Goal: Task Accomplishment & Management: Manage account settings

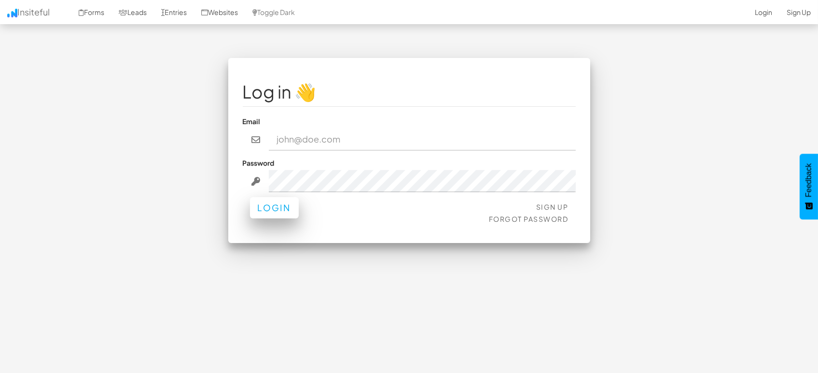
type input "marketing@mapsted.com"
click at [286, 213] on button "Login" at bounding box center [274, 207] width 49 height 21
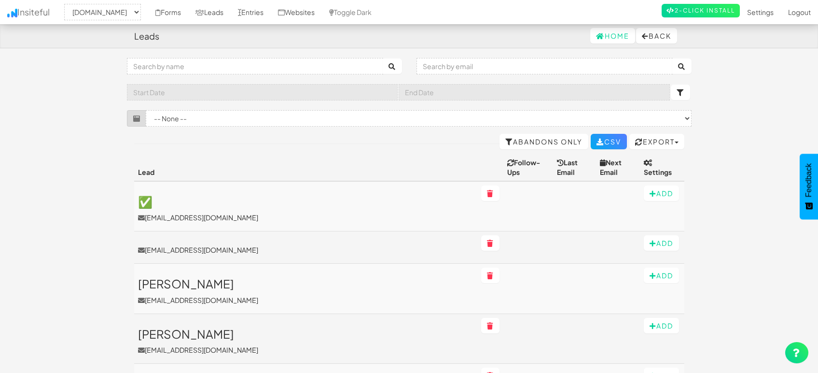
select select "1505"
click at [258, 5] on link "Entries" at bounding box center [251, 12] width 40 height 24
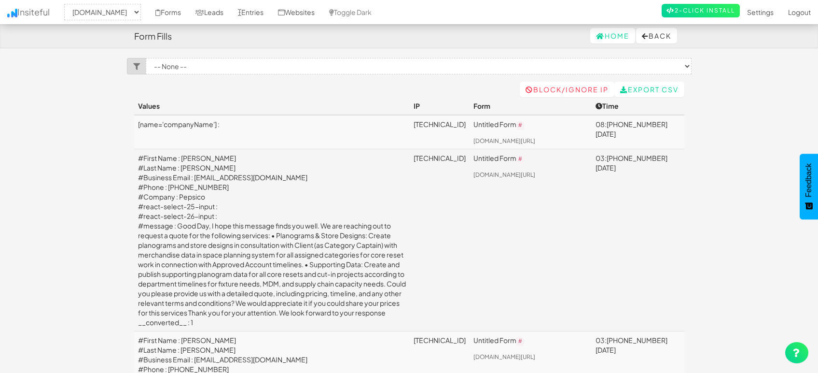
select select "1505"
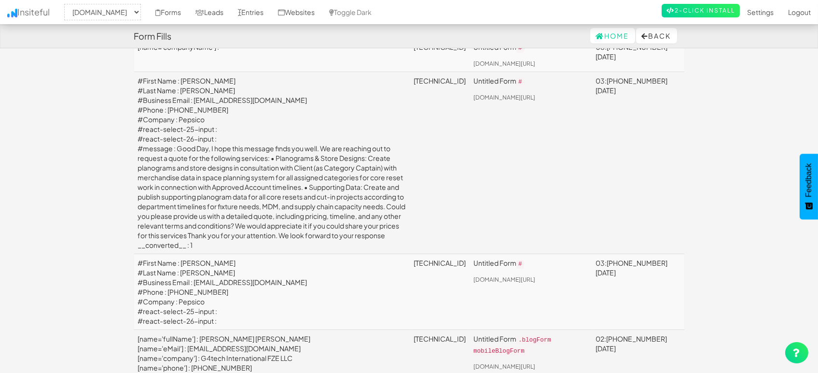
scroll to position [54, 0]
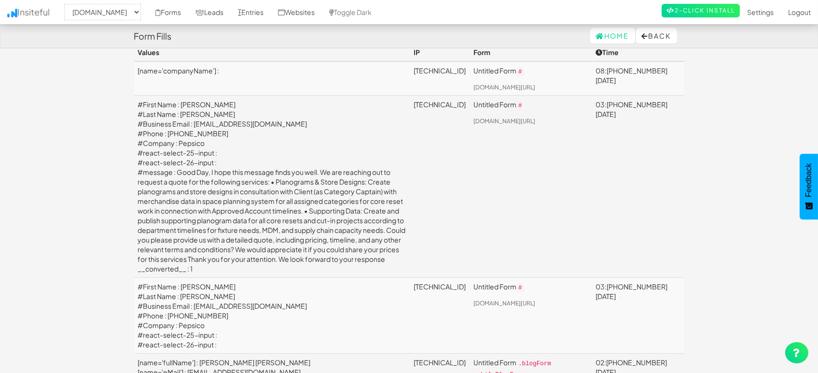
drag, startPoint x: 175, startPoint y: 317, endPoint x: 138, endPoint y: 109, distance: 211.9
click at [138, 109] on td "#First Name : [PERSON_NAME] #Last Name : [PERSON_NAME] #Business Email : [EMAIL…" at bounding box center [272, 186] width 276 height 182
copy td "#First Name : Karina #Last Name : vargas #Business Email : karina.vargas2@pepsi…"
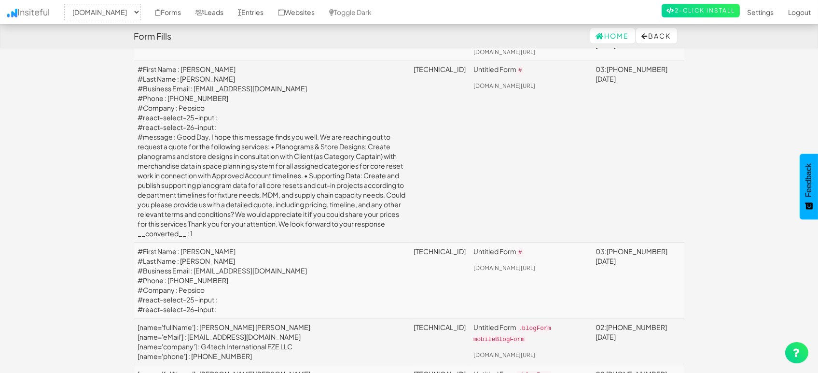
scroll to position [107, 0]
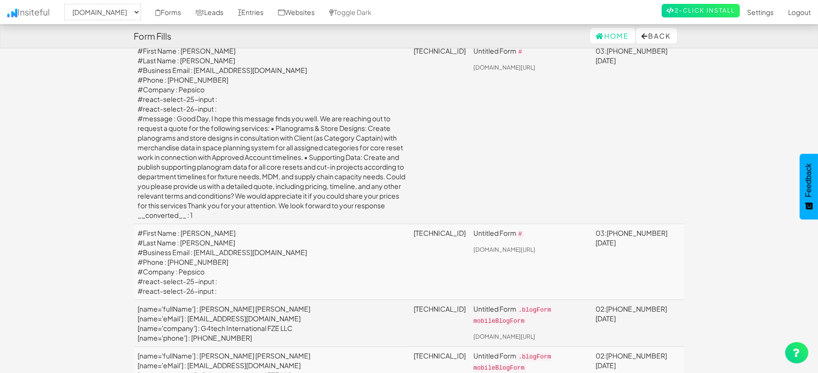
drag, startPoint x: 281, startPoint y: 160, endPoint x: 267, endPoint y: 119, distance: 43.2
click at [281, 159] on td "#First Name : Karina #Last Name : vargas #Business Email : karina.vargas2@pepsi…" at bounding box center [272, 133] width 276 height 182
click at [293, 84] on td "#First Name : Karina #Last Name : vargas #Business Email : karina.vargas2@pepsi…" at bounding box center [272, 133] width 276 height 182
drag, startPoint x: 290, startPoint y: 79, endPoint x: 195, endPoint y: 81, distance: 95.1
click at [195, 81] on td "#First Name : Karina #Last Name : vargas #Business Email : karina.vargas2@pepsi…" at bounding box center [272, 133] width 276 height 182
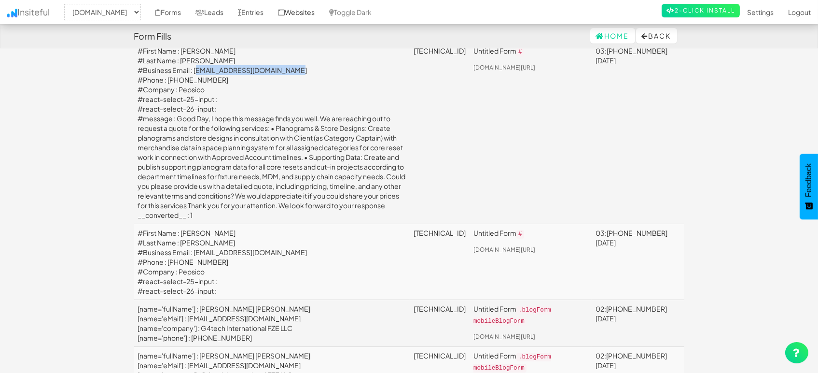
copy td "[EMAIL_ADDRESS][DOMAIN_NAME]"
click at [154, 188] on td "#First Name : Karina #Last Name : vargas #Business Email : karina.vargas2@pepsi…" at bounding box center [272, 133] width 276 height 182
drag, startPoint x: 139, startPoint y: 57, endPoint x: 300, endPoint y: 258, distance: 257.9
click at [300, 224] on td "#First Name : Karina #Last Name : vargas #Business Email : karina.vargas2@pepsi…" at bounding box center [272, 133] width 276 height 182
copy td "#First Name : Karina #Last Name : vargas #Business Email : karina.vargas2@pepsi…"
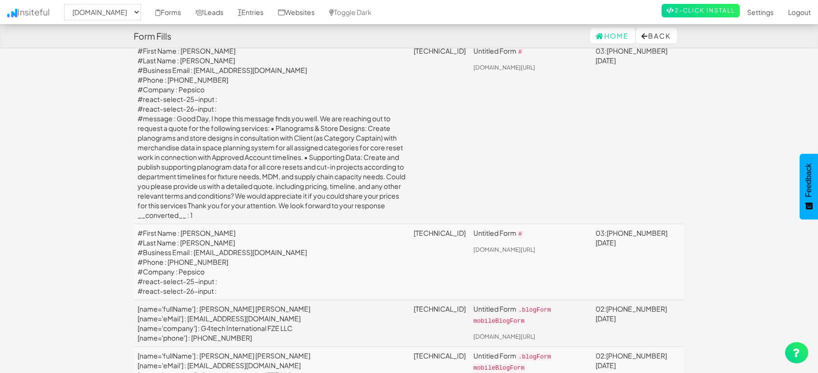
click at [264, 130] on td "#First Name : Karina #Last Name : vargas #Business Email : karina.vargas2@pepsi…" at bounding box center [272, 133] width 276 height 182
drag, startPoint x: 203, startPoint y: 61, endPoint x: 181, endPoint y: 60, distance: 22.2
click at [181, 60] on td "#First Name : Karina #Last Name : vargas #Business Email : karina.vargas2@pepsi…" at bounding box center [272, 133] width 276 height 182
copy td "Karina"
drag, startPoint x: 211, startPoint y: 74, endPoint x: 185, endPoint y: 67, distance: 26.9
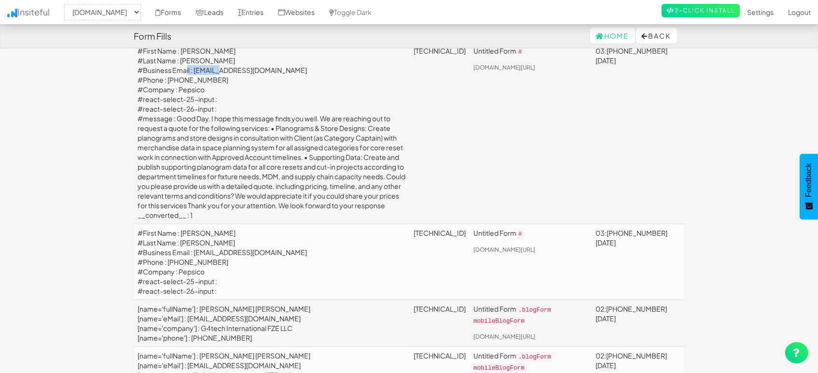
click at [182, 73] on td "#First Name : Karina #Last Name : vargas #Business Email : karina.vargas2@pepsi…" at bounding box center [272, 133] width 276 height 182
click at [185, 67] on td "#First Name : Karina #Last Name : vargas #Business Email : karina.vargas2@pepsi…" at bounding box center [272, 133] width 276 height 182
drag, startPoint x: 181, startPoint y: 67, endPoint x: 205, endPoint y: 66, distance: 23.7
click at [205, 66] on td "#First Name : Karina #Last Name : vargas #Business Email : karina.vargas2@pepsi…" at bounding box center [272, 133] width 276 height 182
copy td "vargas"
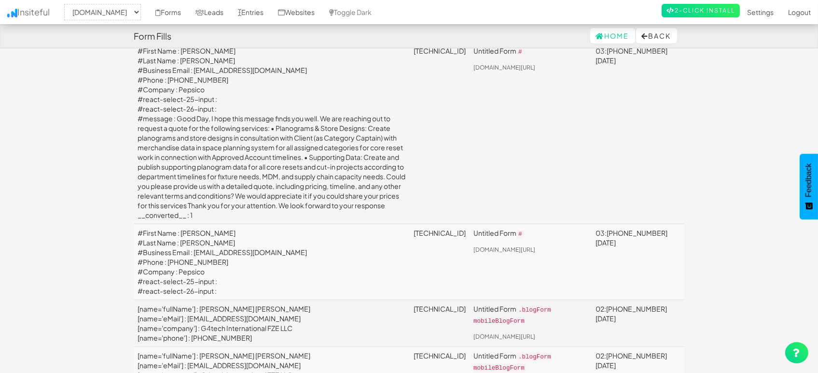
click at [317, 113] on td "#First Name : Karina #Last Name : vargas #Business Email : karina.vargas2@pepsi…" at bounding box center [272, 133] width 276 height 182
drag, startPoint x: 290, startPoint y: 75, endPoint x: 195, endPoint y: 81, distance: 94.8
click at [195, 81] on td "#First Name : Karina #Last Name : vargas #Business Email : karina.vargas2@pepsi…" at bounding box center [272, 133] width 276 height 182
copy td "karina.vargas2@pepsico.com"
drag, startPoint x: 221, startPoint y: 89, endPoint x: 169, endPoint y: 92, distance: 52.3
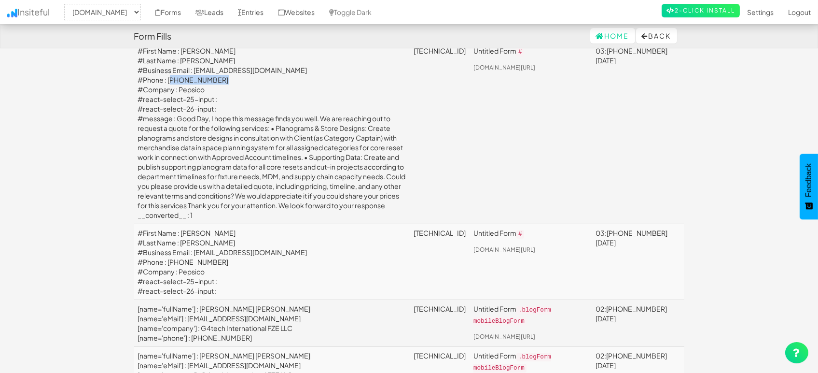
click at [169, 92] on td "#First Name : Karina #Last Name : vargas #Business Email : karina.vargas2@pepsi…" at bounding box center [272, 133] width 276 height 182
copy td "+526302363873"
click at [224, 127] on td "#First Name : Karina #Last Name : vargas #Business Email : karina.vargas2@pepsi…" at bounding box center [272, 133] width 276 height 182
drag, startPoint x: 203, startPoint y: 99, endPoint x: 180, endPoint y: 93, distance: 24.5
click at [180, 93] on td "#First Name : Karina #Last Name : vargas #Business Email : karina.vargas2@pepsi…" at bounding box center [272, 133] width 276 height 182
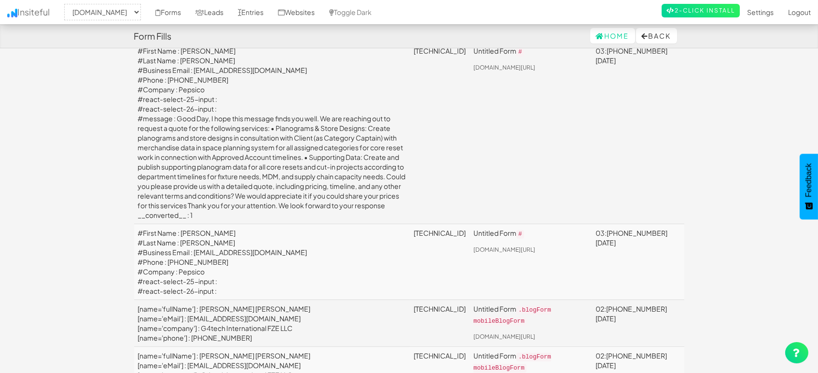
copy td "Pepsico"
click at [191, 119] on td "#First Name : Karina #Last Name : vargas #Business Email : karina.vargas2@pepsi…" at bounding box center [272, 133] width 276 height 182
drag, startPoint x: 177, startPoint y: 259, endPoint x: 175, endPoint y: 127, distance: 132.3
click at [175, 127] on td "#First Name : Karina #Last Name : vargas #Business Email : karina.vargas2@pepsi…" at bounding box center [272, 133] width 276 height 182
copy td "Good Day, I hope this message finds you well. We are reaching out to request a …"
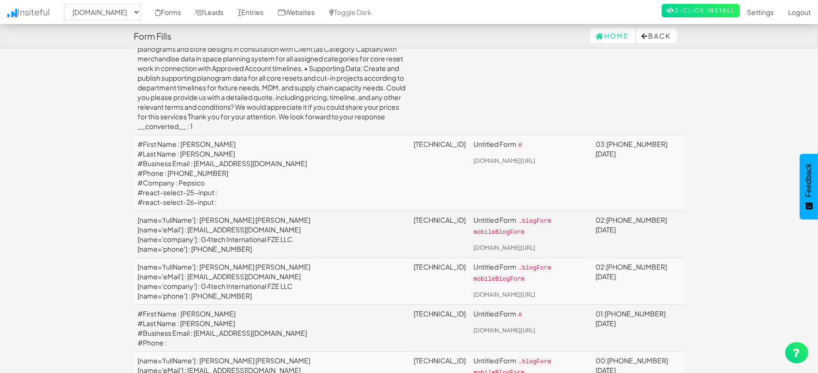
scroll to position [214, 0]
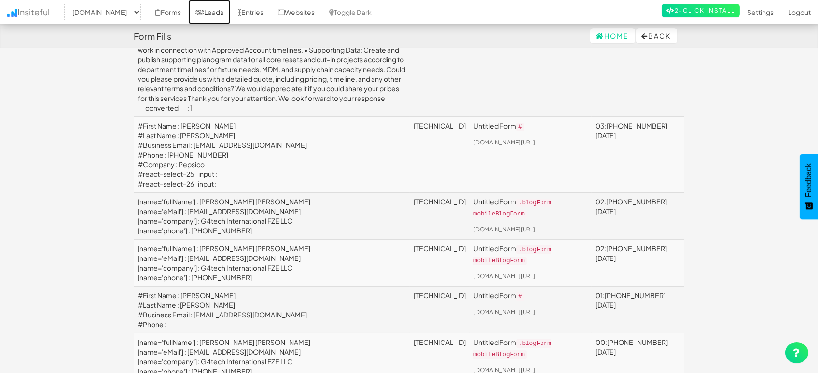
click at [208, 5] on link "Leads" at bounding box center [209, 12] width 42 height 24
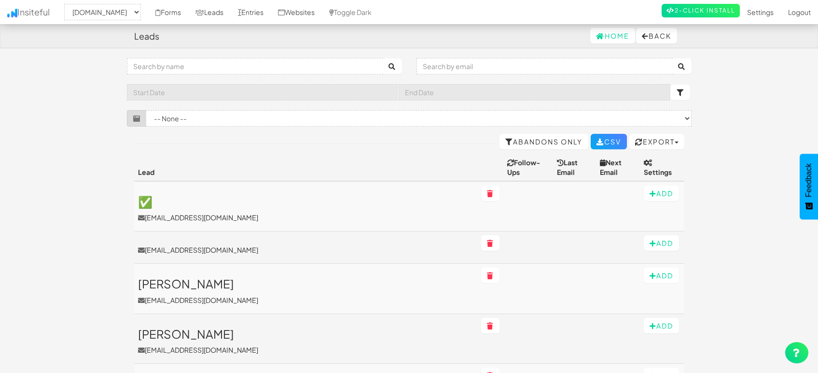
select select "1505"
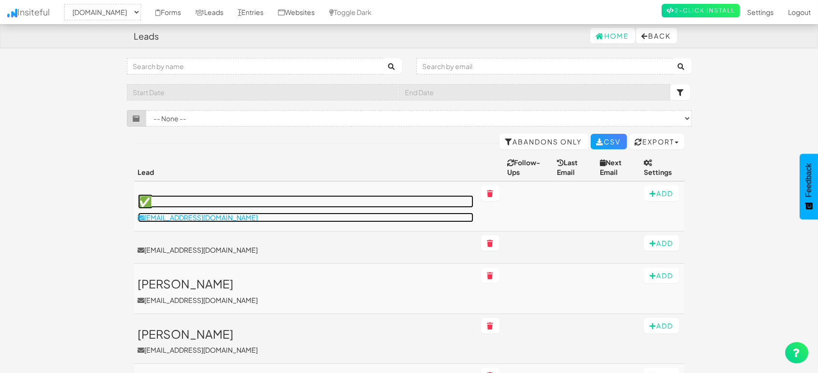
click at [202, 212] on p "[EMAIL_ADDRESS][DOMAIN_NAME]" at bounding box center [306, 217] width 336 height 10
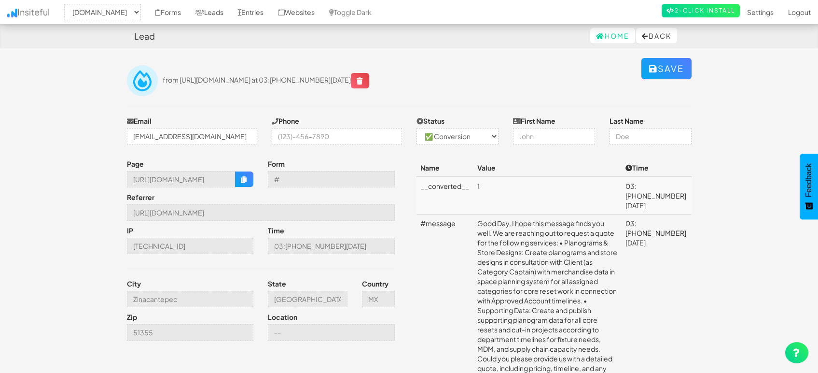
select select "1505"
select select "1"
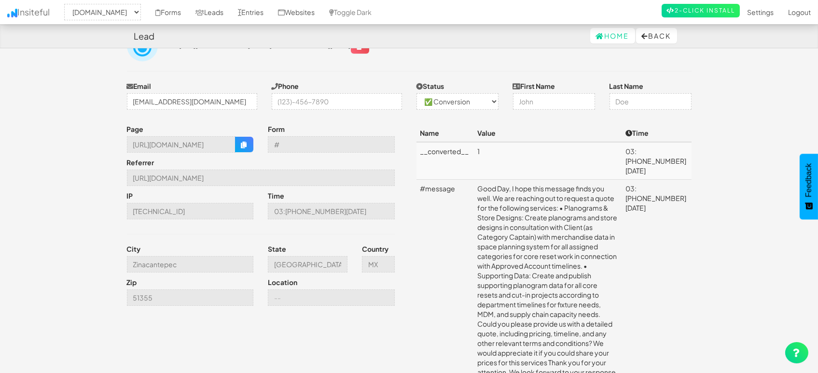
scroll to position [54, 0]
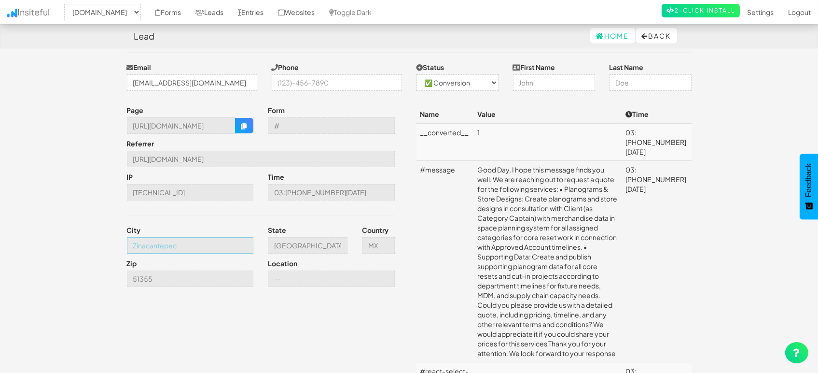
click at [225, 247] on input "Zinacantepec" at bounding box center [190, 245] width 127 height 16
click at [279, 245] on input "México" at bounding box center [308, 245] width 80 height 16
click at [279, 246] on input "México" at bounding box center [308, 245] width 80 height 16
click at [201, 247] on input "Zinacantepec" at bounding box center [190, 245] width 127 height 16
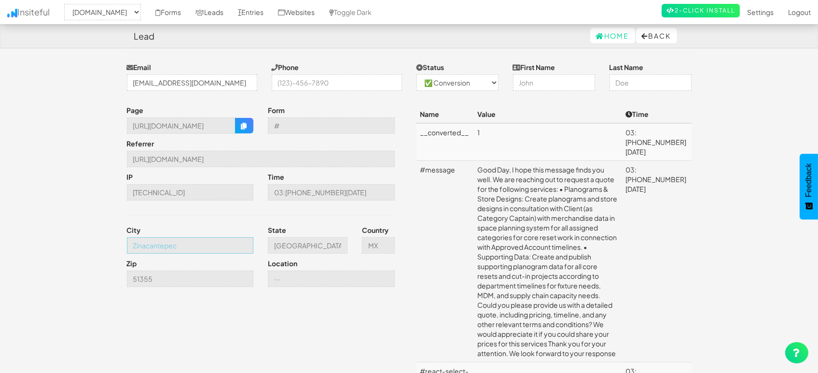
click at [201, 247] on input "Zinacantepec" at bounding box center [190, 245] width 127 height 16
click at [299, 245] on input "México" at bounding box center [308, 245] width 80 height 16
click at [329, 157] on input "https://mapsted.com/blog/how-planogram-is-transforming-customer-experience-in-r…" at bounding box center [261, 159] width 268 height 16
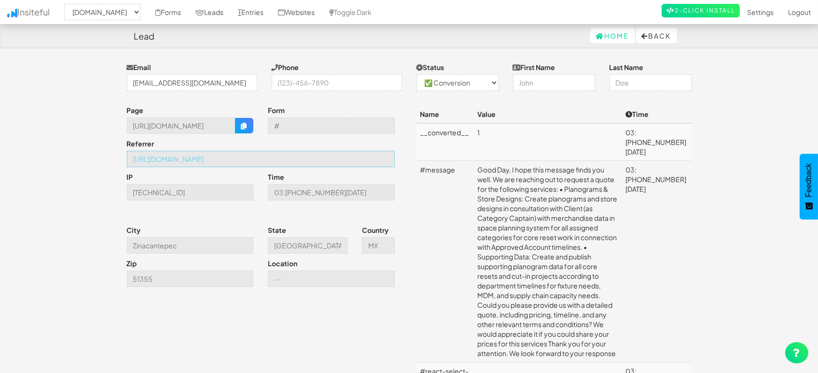
click at [329, 157] on input "https://mapsted.com/blog/how-planogram-is-transforming-customer-experience-in-r…" at bounding box center [261, 159] width 268 height 16
click at [207, 10] on link "Leads" at bounding box center [209, 12] width 42 height 24
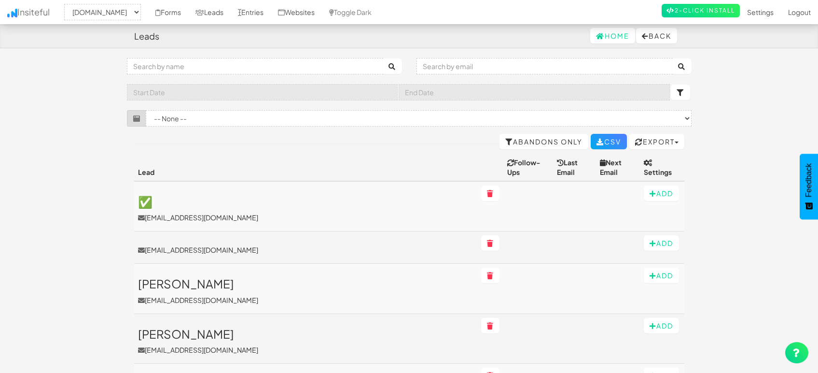
select select "1505"
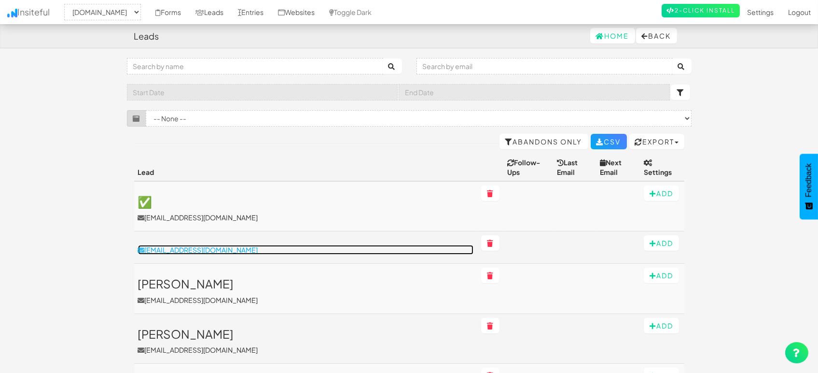
click at [187, 245] on p "[EMAIL_ADDRESS][DOMAIN_NAME]" at bounding box center [306, 250] width 336 height 10
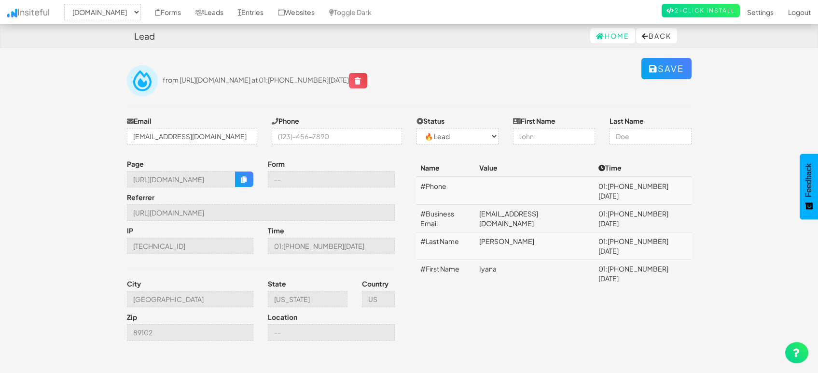
select select "1505"
select select "0"
click at [217, 14] on link "Leads" at bounding box center [209, 12] width 42 height 24
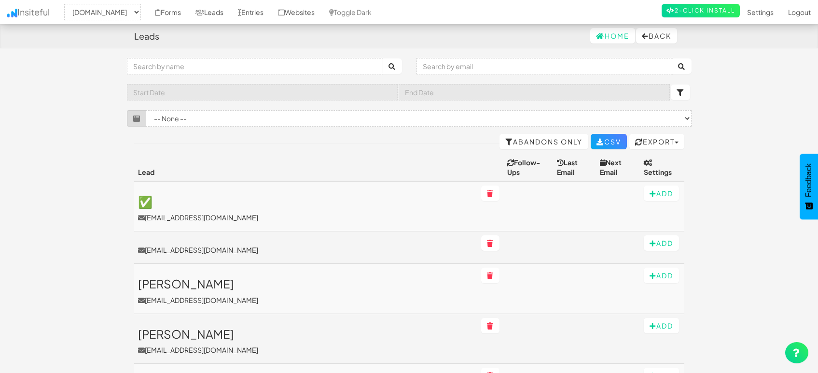
select select "1505"
click at [258, 12] on link "Entries" at bounding box center [251, 12] width 40 height 24
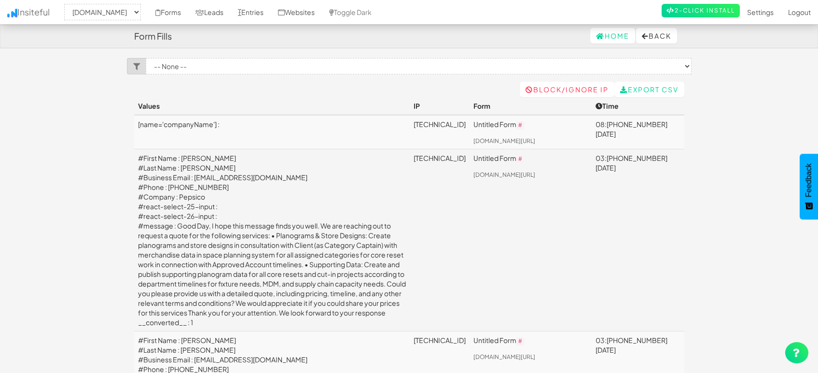
select select "1505"
click at [199, 9] on icon at bounding box center [200, 12] width 9 height 7
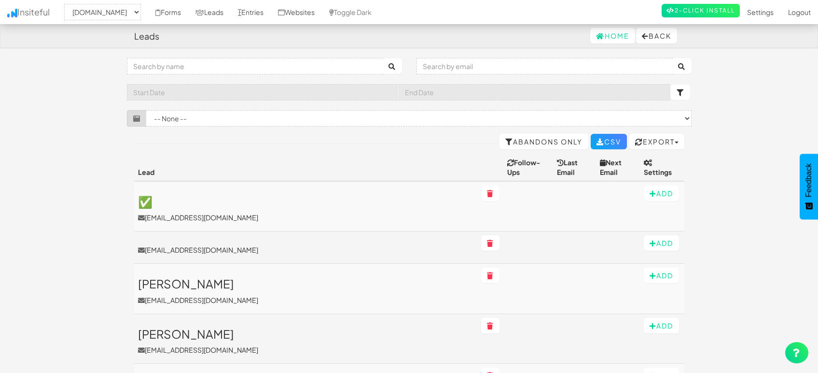
select select "1505"
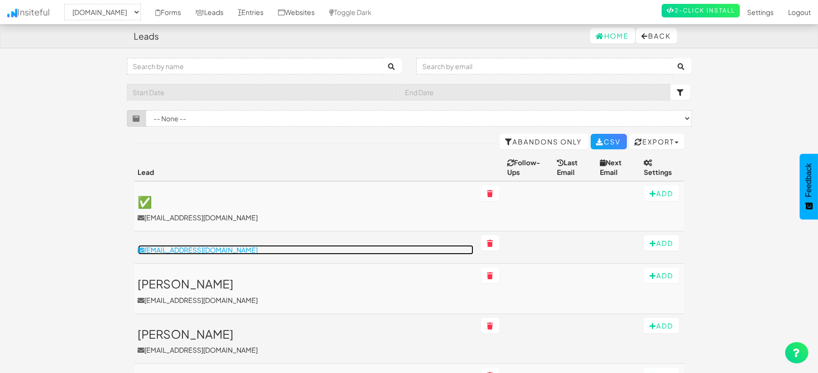
click at [191, 245] on p "[EMAIL_ADDRESS][DOMAIN_NAME]" at bounding box center [306, 250] width 336 height 10
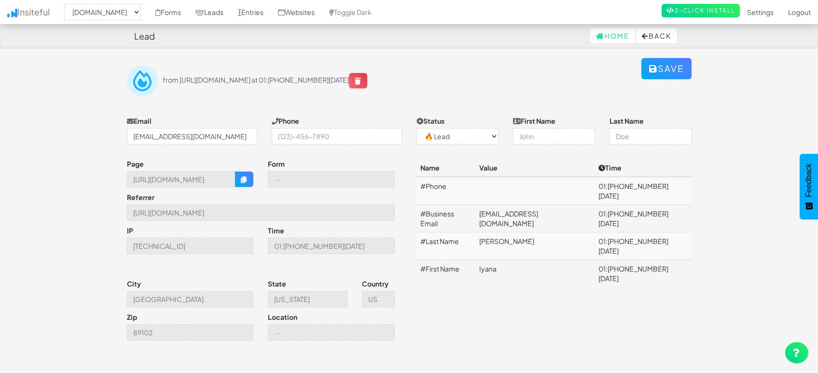
select select "1505"
select select "0"
click at [530, 205] on td "[EMAIL_ADDRESS][DOMAIN_NAME]" at bounding box center [535, 219] width 119 height 28
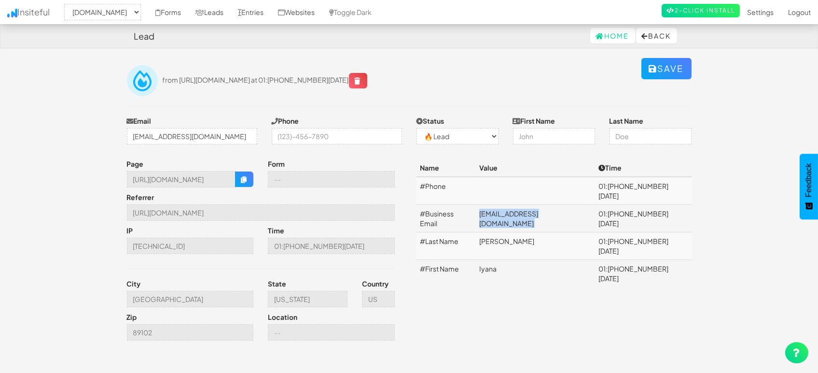
copy td "[EMAIL_ADDRESS][DOMAIN_NAME]"
click at [534, 296] on div "Page [URL][DOMAIN_NAME] Form Referrer [URL][DOMAIN_NAME] IP [TECHNICAL_ID] Time…" at bounding box center [409, 252] width 579 height 186
click at [226, 218] on input "[URL][DOMAIN_NAME]" at bounding box center [261, 212] width 268 height 16
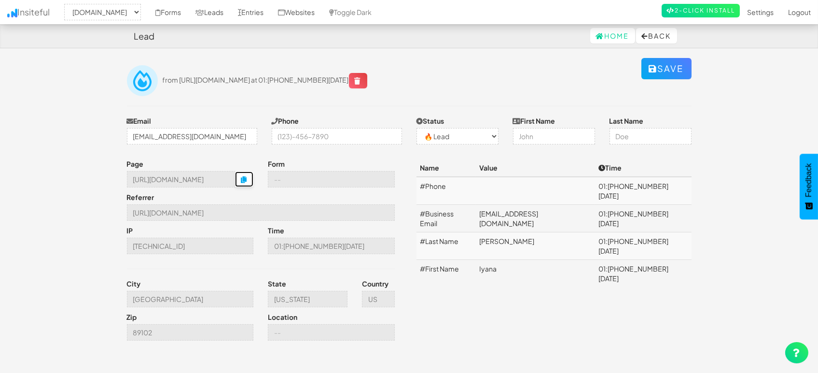
click at [239, 176] on button "button" at bounding box center [244, 178] width 18 height 15
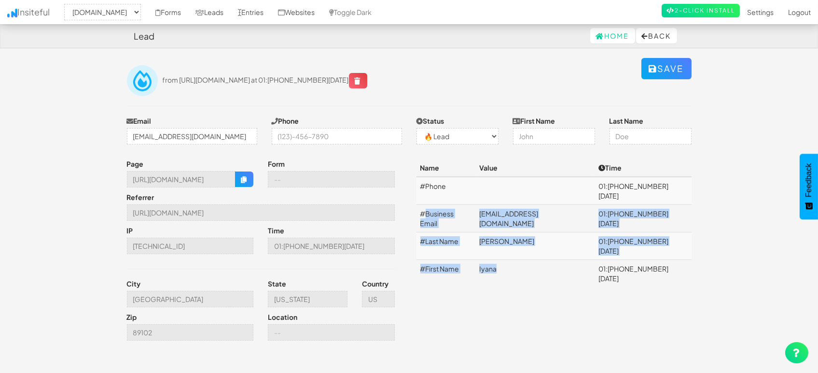
drag, startPoint x: 424, startPoint y: 203, endPoint x: 527, endPoint y: 243, distance: 110.1
click at [527, 243] on tbody "#Phone 01:[PHONE_NUMBER][DATE] #Business Email [EMAIL_ADDRESS][DOMAIN_NAME] 01:…" at bounding box center [554, 232] width 275 height 110
copy tbody "Business Email [EMAIL_ADDRESS][DOMAIN_NAME] 01:[PHONE_NUMBER][DATE] #Last Name …"
click at [243, 13] on link "Entries" at bounding box center [251, 12] width 40 height 24
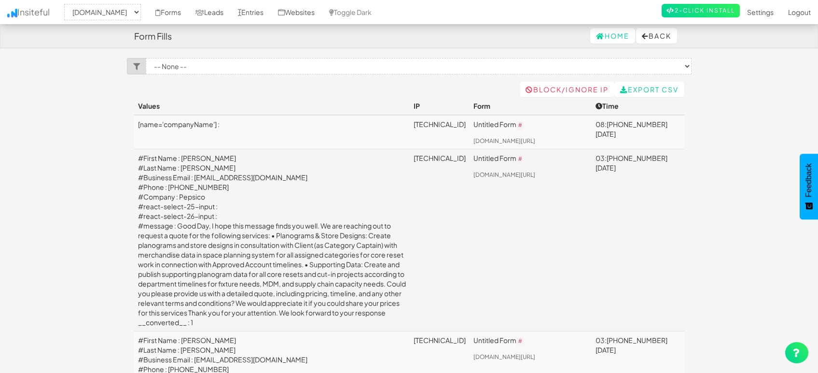
select select "1505"
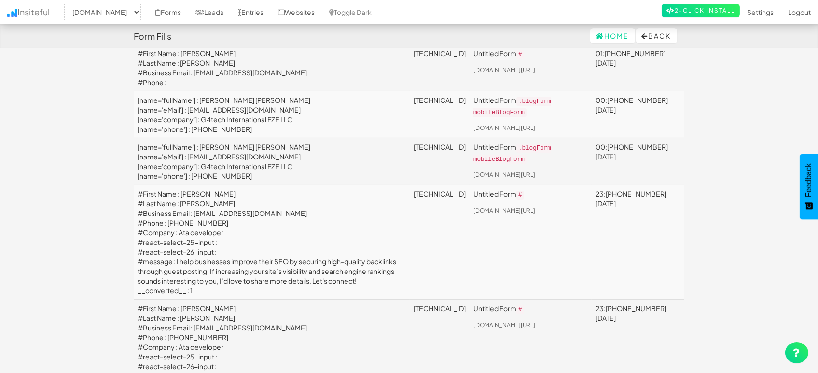
scroll to position [483, 0]
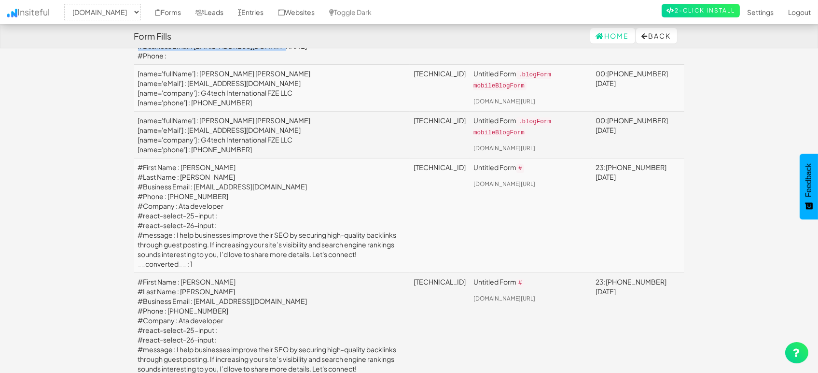
drag, startPoint x: 287, startPoint y: 135, endPoint x: 137, endPoint y: 119, distance: 151.5
click at [137, 64] on td "#First Name : [PERSON_NAME] #Last Name : [PERSON_NAME] #Business Email : [EMAIL…" at bounding box center [272, 40] width 276 height 47
copy td "#First Name : [PERSON_NAME] #Last Name : [PERSON_NAME] #Business Email : [EMAIL…"
